Goal: Task Accomplishment & Management: Manage account settings

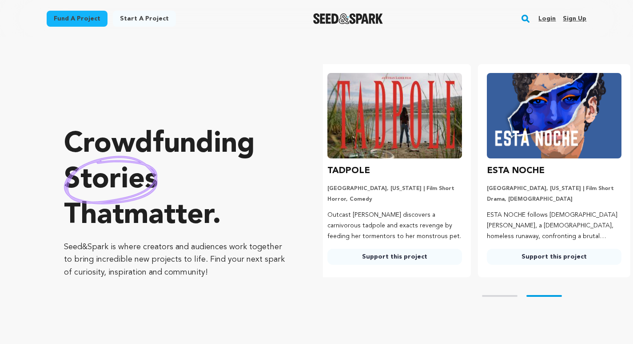
scroll to position [0, 167]
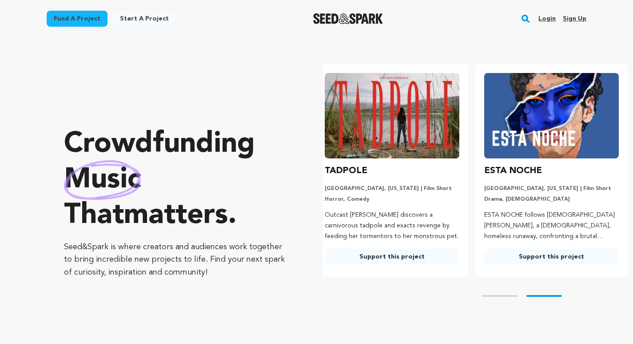
click at [550, 19] on link "Login" at bounding box center [547, 19] width 17 height 14
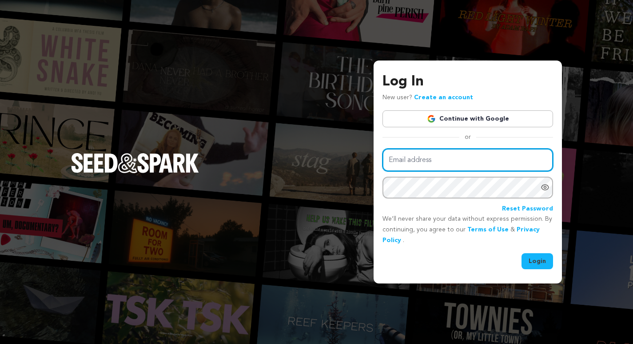
click at [480, 159] on input "Email address" at bounding box center [468, 159] width 171 height 23
type input "donald@7cylinders.com"
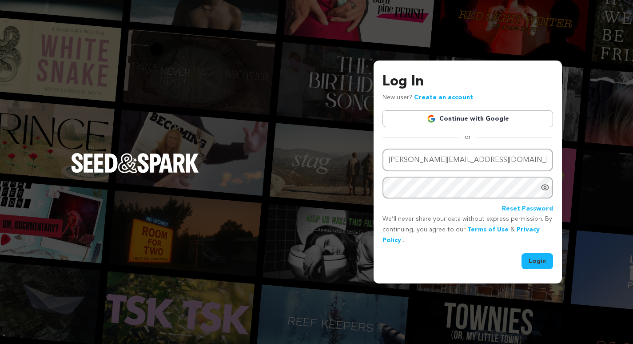
click at [538, 261] on button "Login" at bounding box center [538, 261] width 32 height 16
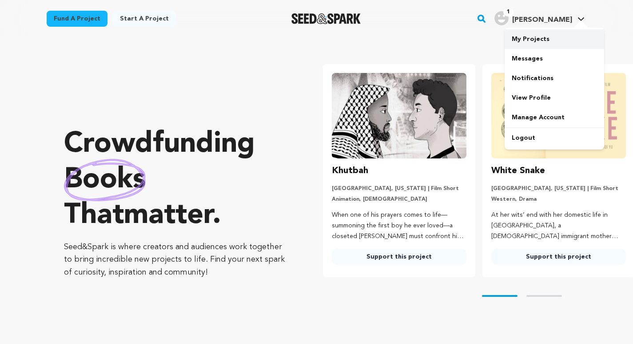
click at [526, 36] on link "My Projects" at bounding box center [555, 39] width 100 height 20
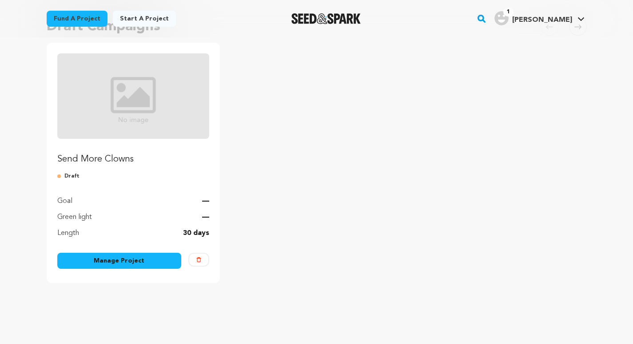
scroll to position [98, 0]
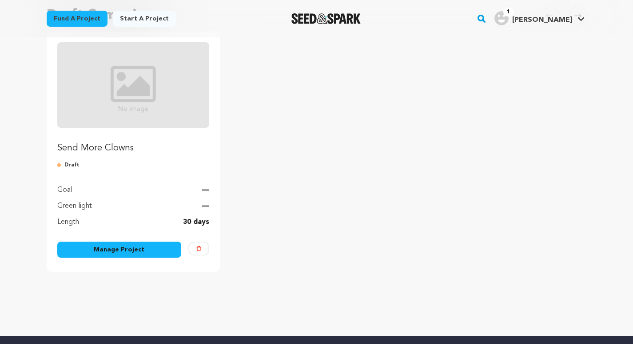
click at [145, 251] on link "Manage Project" at bounding box center [119, 249] width 124 height 16
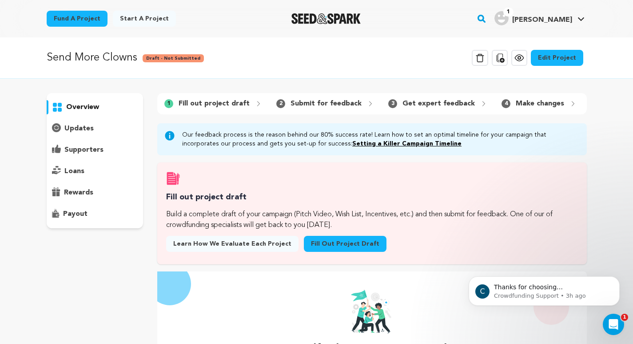
click at [567, 55] on link "Edit Project" at bounding box center [557, 58] width 52 height 16
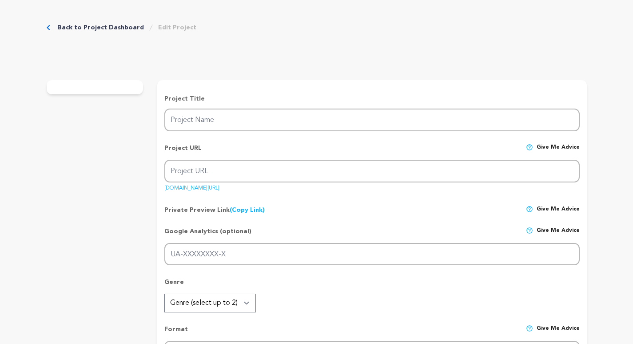
type input "Send More Clowns"
type input "clown-class-documentary"
type input "In summer 2025, amid the rise of authoritarianism worldwide, queer & charismati…"
type textarea "In the summer of 2025, the “Fool School Clown Class” took students on a six-wee…"
type textarea "As an immigrant witnessing America’s current climate, I’ve seen how fear can er…"
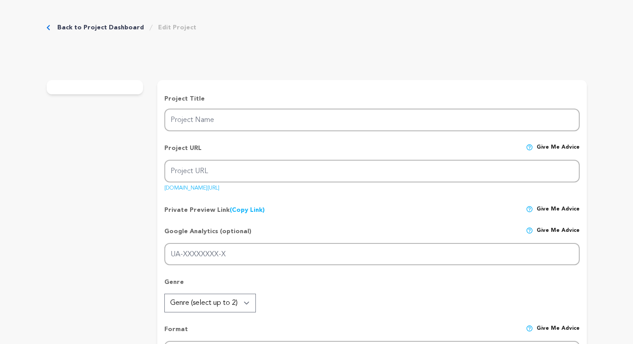
radio input "true"
type textarea "IDA recommended"
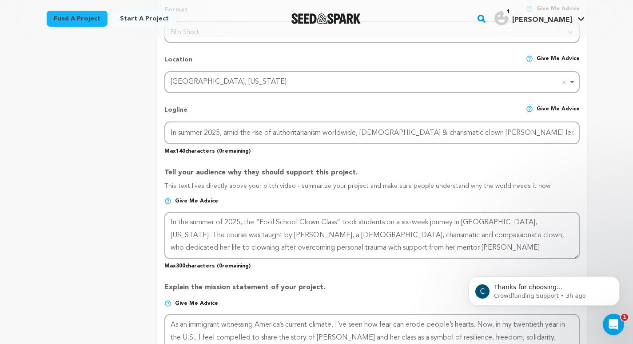
scroll to position [367, 0]
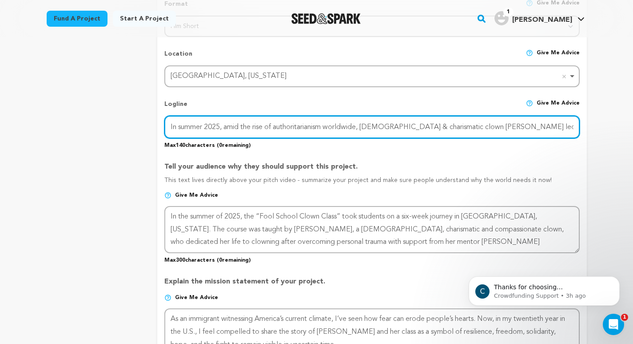
click at [379, 124] on input "In summer 2025, amid the rise of authoritarianism worldwide, queer & charismati…" at bounding box center [371, 127] width 415 height 23
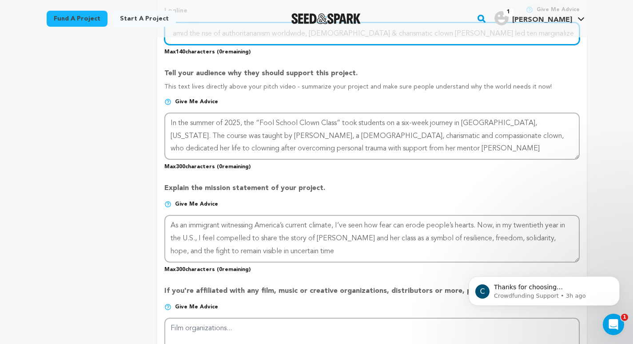
scroll to position [460, 0]
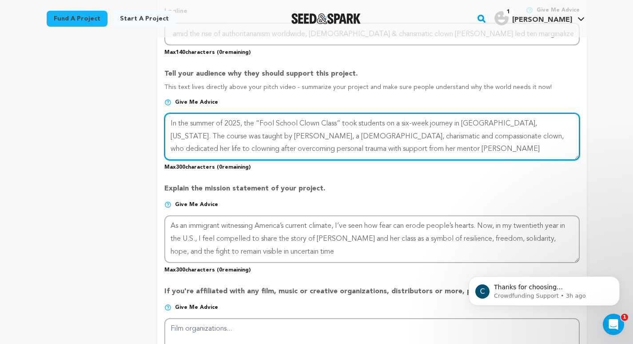
click at [392, 151] on textarea at bounding box center [371, 136] width 415 height 47
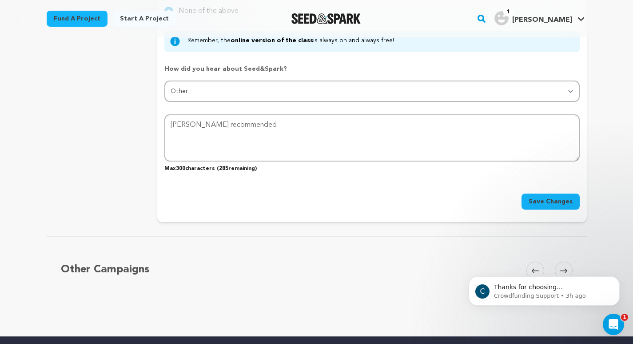
scroll to position [997, 0]
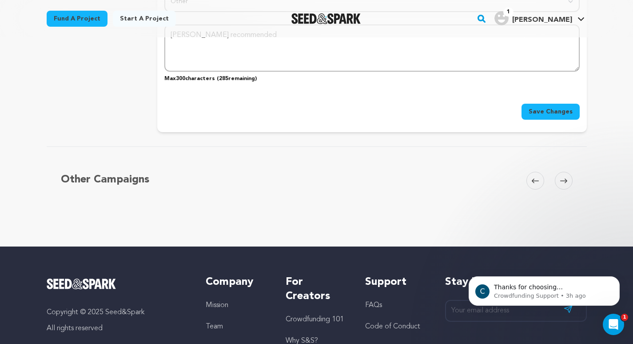
click at [565, 182] on icon at bounding box center [563, 180] width 7 height 7
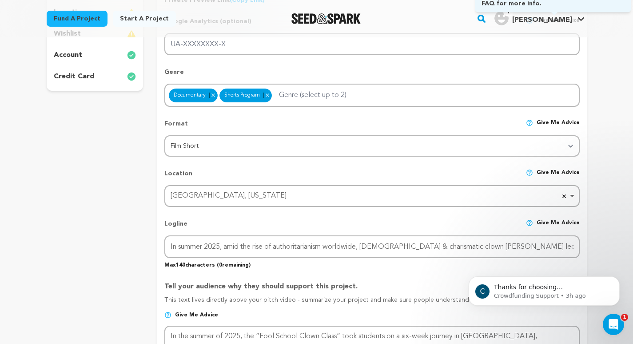
scroll to position [0, 0]
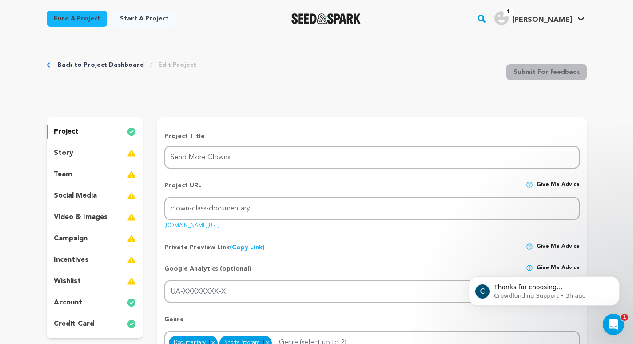
click at [81, 152] on div "story" at bounding box center [95, 153] width 97 height 14
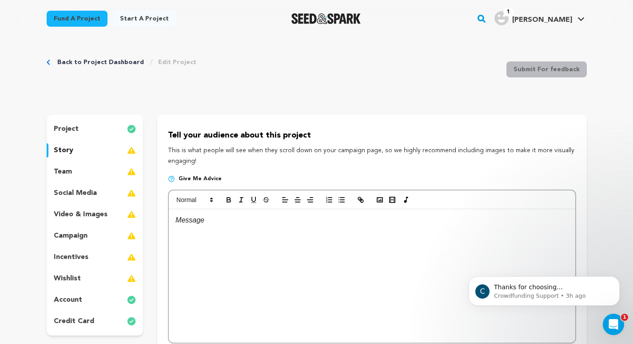
scroll to position [3, 0]
click at [315, 245] on div at bounding box center [372, 274] width 406 height 133
click at [318, 234] on div at bounding box center [372, 274] width 406 height 133
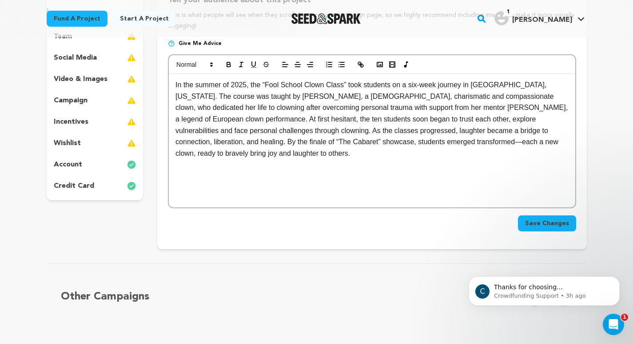
scroll to position [135, 0]
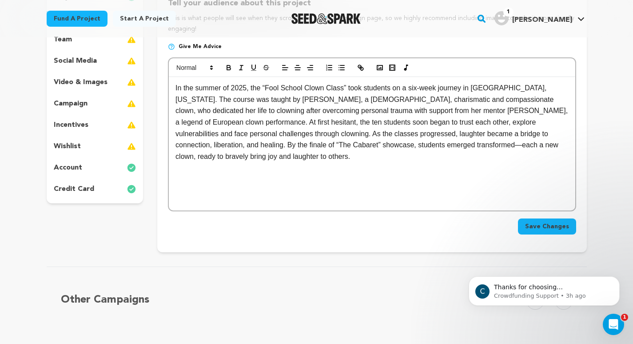
click at [175, 89] on div "In the summer of 2025, the “Fool School Clown Class” took students on a six-wee…" at bounding box center [372, 143] width 406 height 133
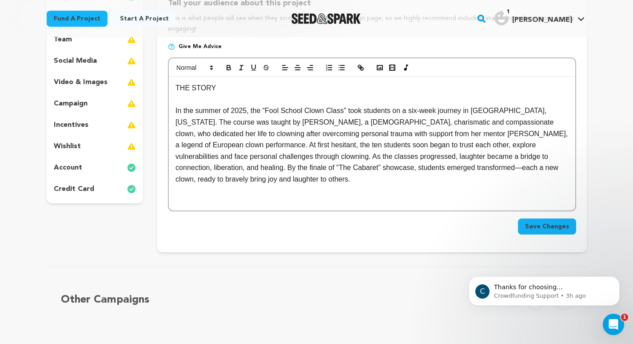
click at [222, 82] on div "THE STORY In the summer of 2025, the “Fool School Clown Class” took students on…" at bounding box center [372, 143] width 406 height 133
drag, startPoint x: 220, startPoint y: 88, endPoint x: 163, endPoint y: 87, distance: 56.9
click at [163, 87] on div "Tell your audience about this project This is what people will see when they sc…" at bounding box center [371, 117] width 429 height 269
click at [226, 66] on icon "button" at bounding box center [229, 68] width 8 height 8
click at [308, 86] on p "THE STORY" at bounding box center [372, 88] width 393 height 12
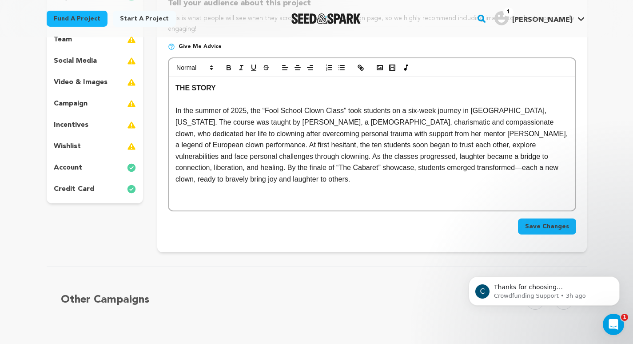
click at [299, 188] on div "THE STORY In the summer of 2025, the “Fool School Clown Class” took students on…" at bounding box center [372, 143] width 406 height 133
click at [176, 112] on p "In the summer of 2025, the “Fool School Clown Class” took students on a six-wee…" at bounding box center [372, 145] width 393 height 80
click at [379, 67] on circle "button" at bounding box center [378, 66] width 1 height 1
click at [346, 189] on p at bounding box center [372, 191] width 393 height 12
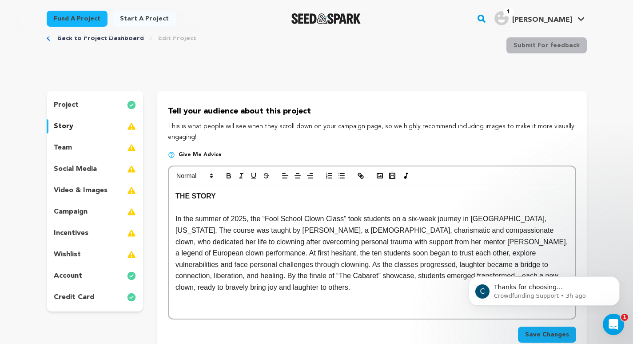
scroll to position [0, 0]
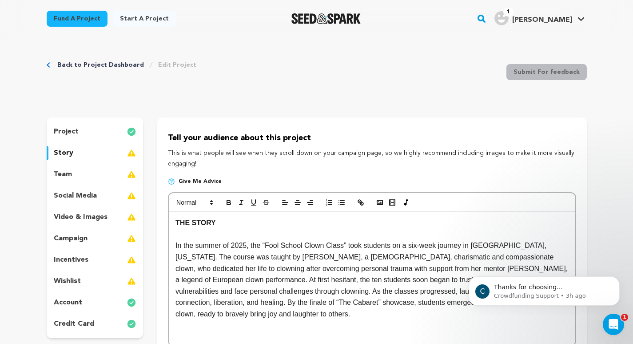
click at [84, 132] on div "project" at bounding box center [95, 131] width 97 height 14
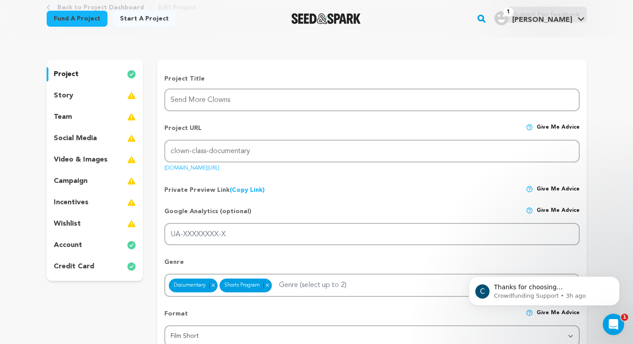
scroll to position [59, 0]
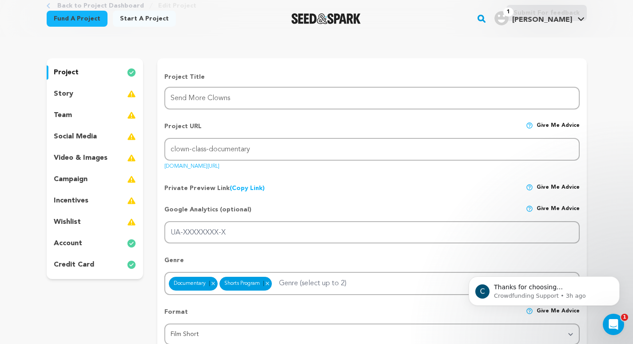
click at [220, 166] on link "seedandspark.com/fund/clown-class-documentary" at bounding box center [191, 164] width 55 height 9
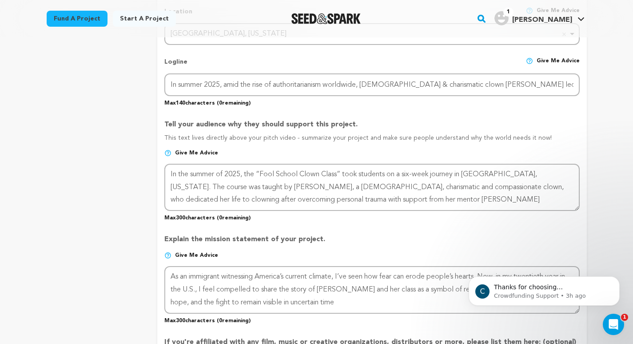
scroll to position [404, 0]
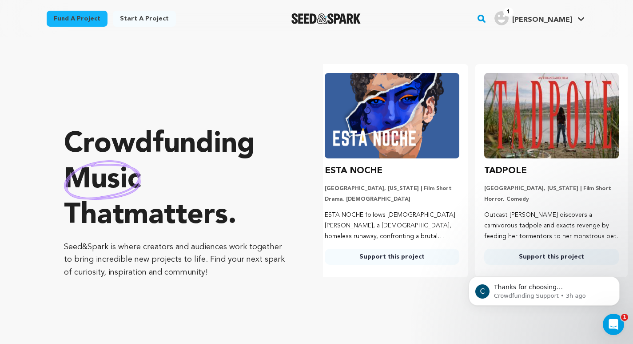
click at [531, 125] on img at bounding box center [551, 115] width 135 height 85
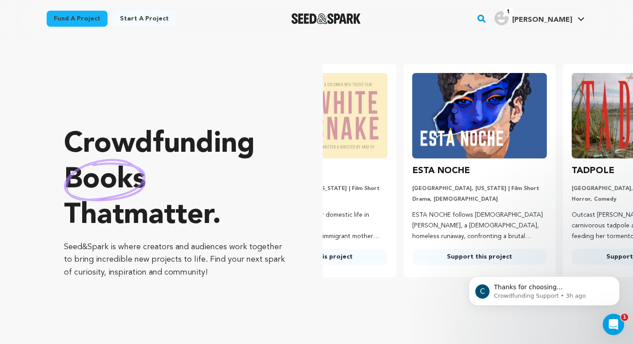
click at [376, 111] on img at bounding box center [320, 115] width 135 height 85
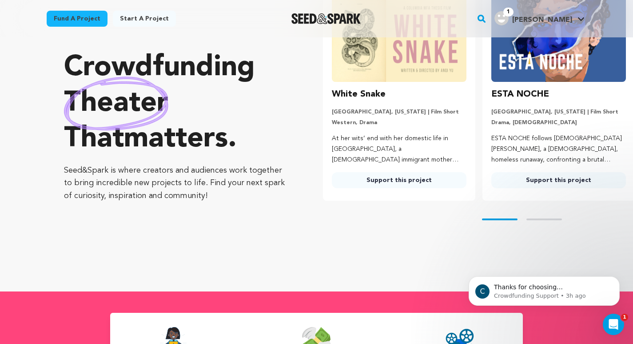
click at [381, 178] on link "Support this project" at bounding box center [399, 180] width 135 height 16
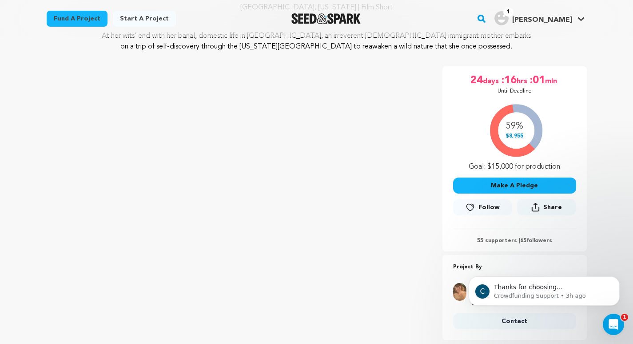
scroll to position [105, 0]
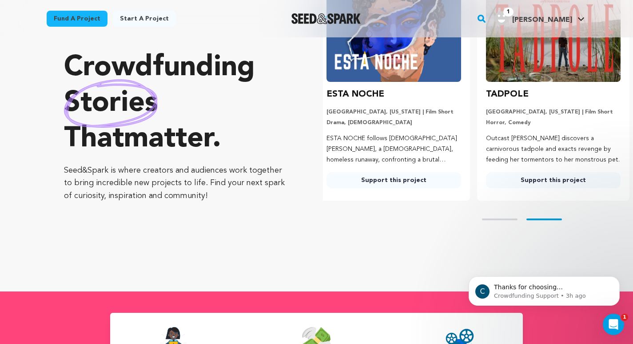
scroll to position [0, 167]
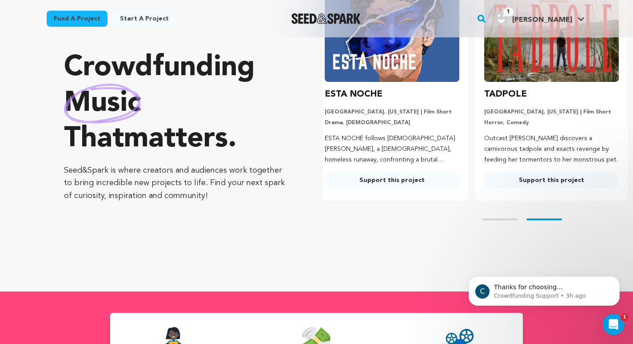
click at [401, 179] on link "Support this project" at bounding box center [392, 180] width 135 height 16
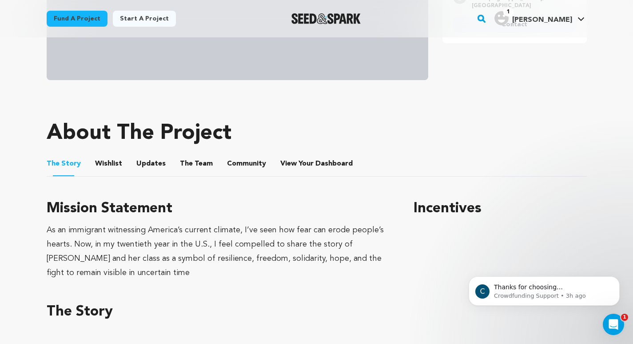
scroll to position [440, 0]
